Goal: Task Accomplishment & Management: Manage account settings

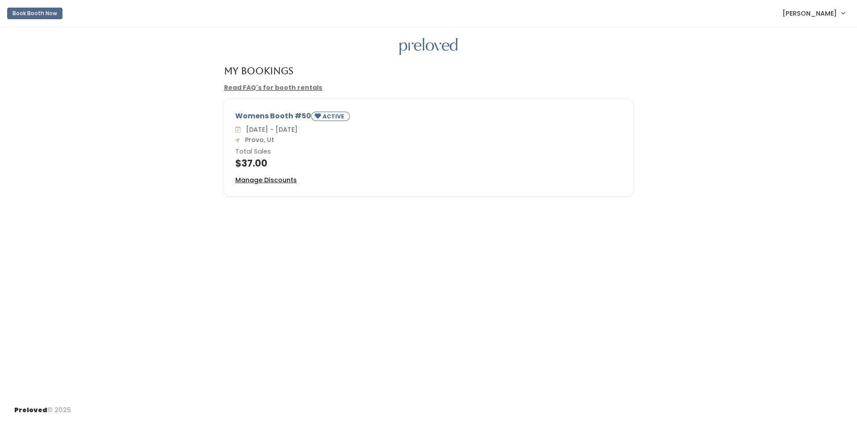
click at [282, 182] on u "Manage Discounts" at bounding box center [266, 180] width 62 height 9
